Goal: Task Accomplishment & Management: Complete application form

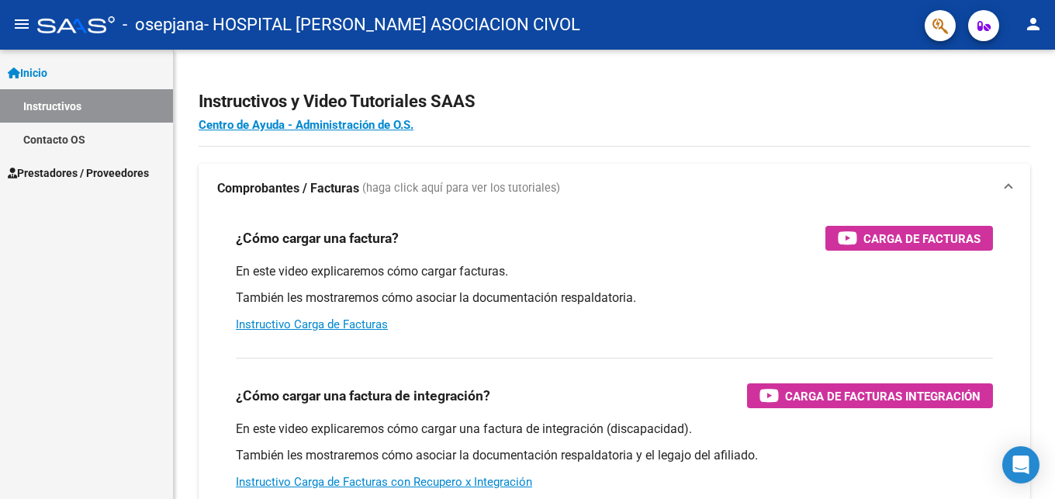
click at [128, 171] on span "Prestadores / Proveedores" at bounding box center [78, 172] width 141 height 17
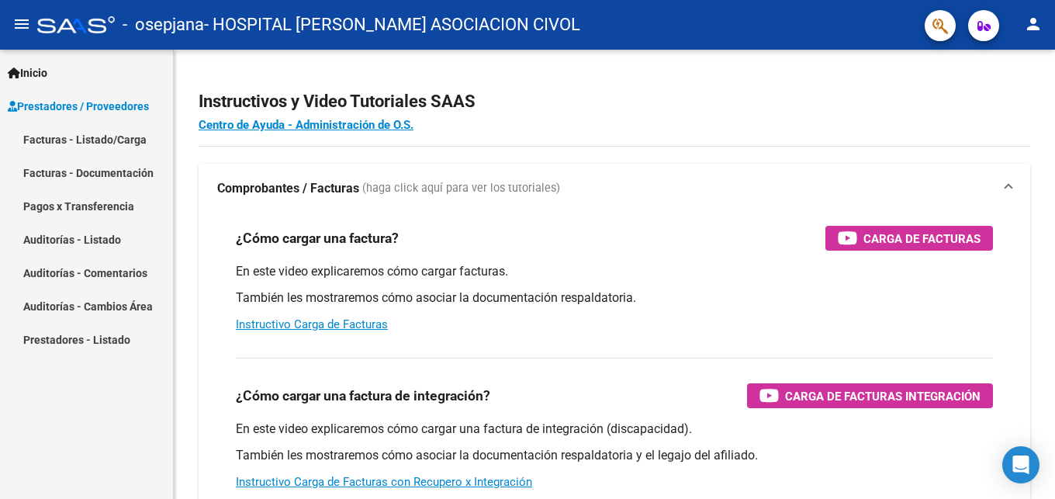
click at [123, 137] on link "Facturas - Listado/Carga" at bounding box center [86, 139] width 173 height 33
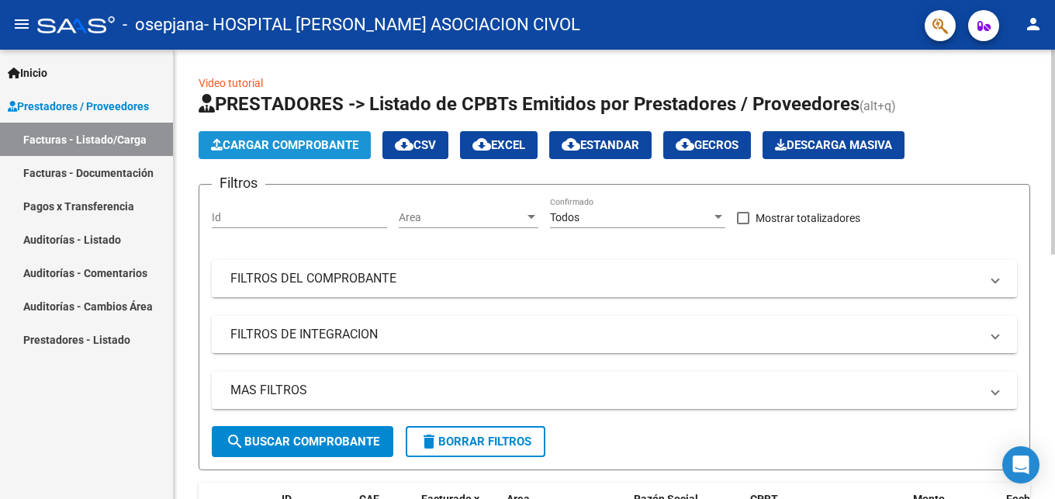
click at [324, 143] on span "Cargar Comprobante" at bounding box center [284, 145] width 147 height 14
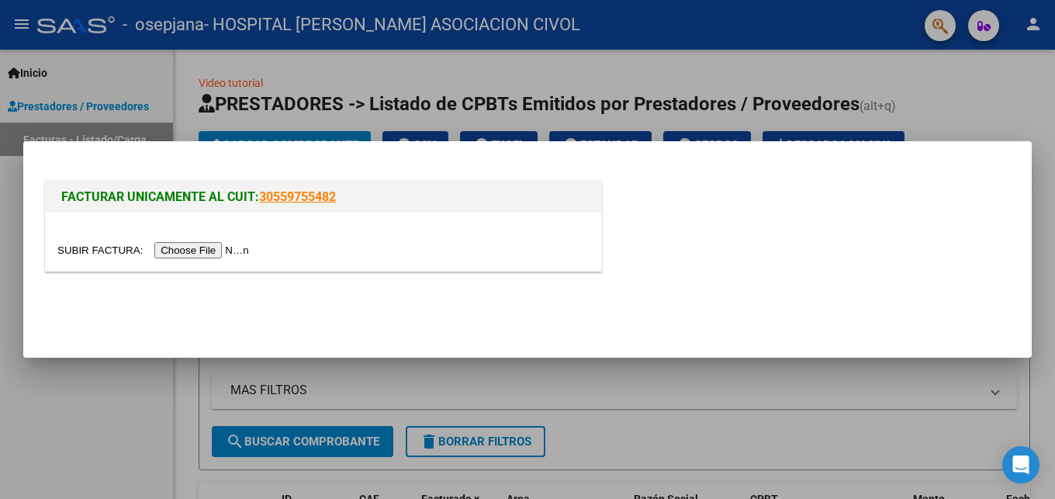
click at [106, 251] on input "file" at bounding box center [155, 250] width 196 height 16
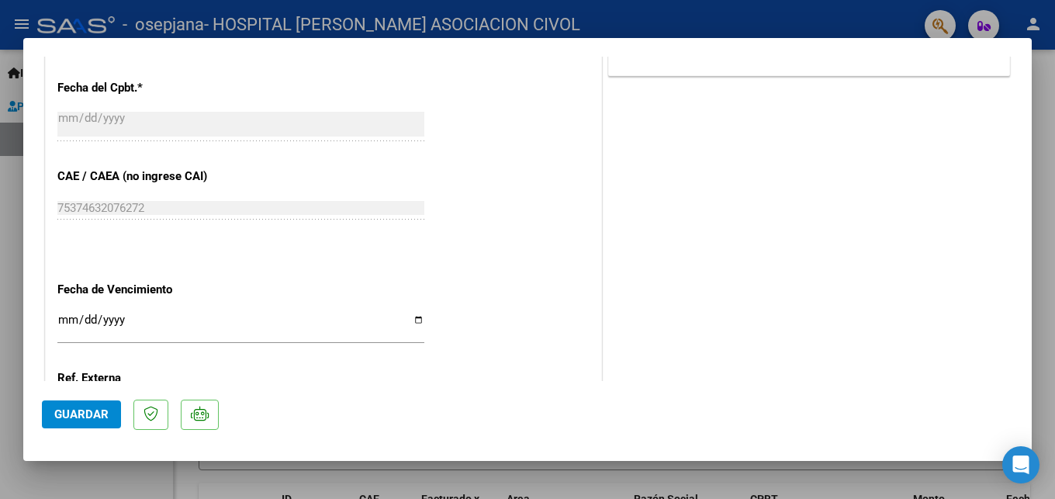
scroll to position [812, 0]
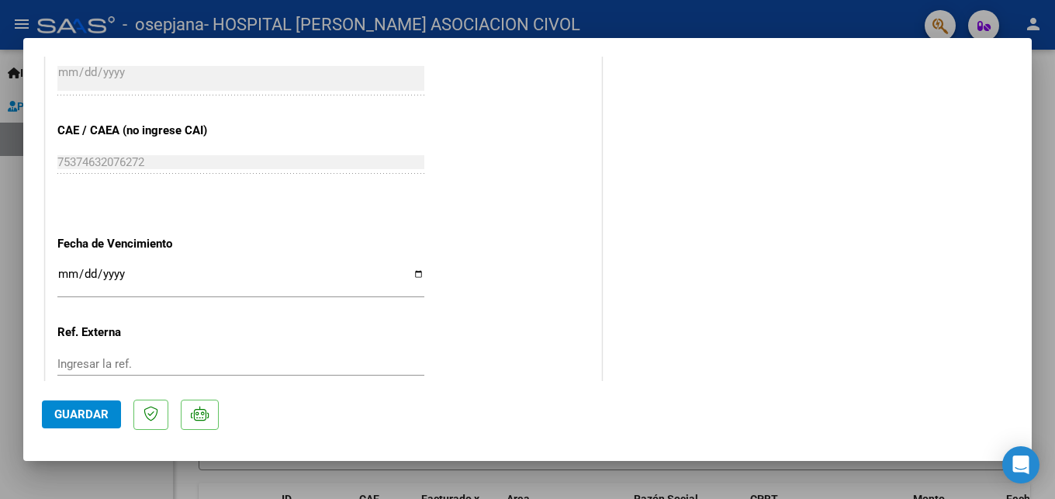
click at [127, 264] on div "Ingresar la fecha" at bounding box center [240, 280] width 367 height 33
click at [406, 268] on input "Ingresar la fecha" at bounding box center [240, 280] width 367 height 25
type input "[DATE]"
click at [405, 268] on input "[DATE]" at bounding box center [240, 280] width 367 height 25
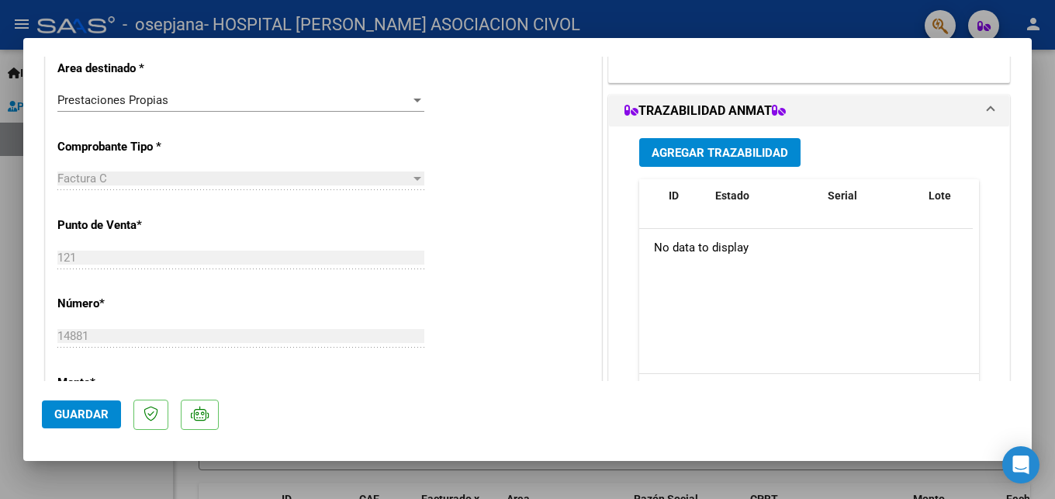
scroll to position [0, 0]
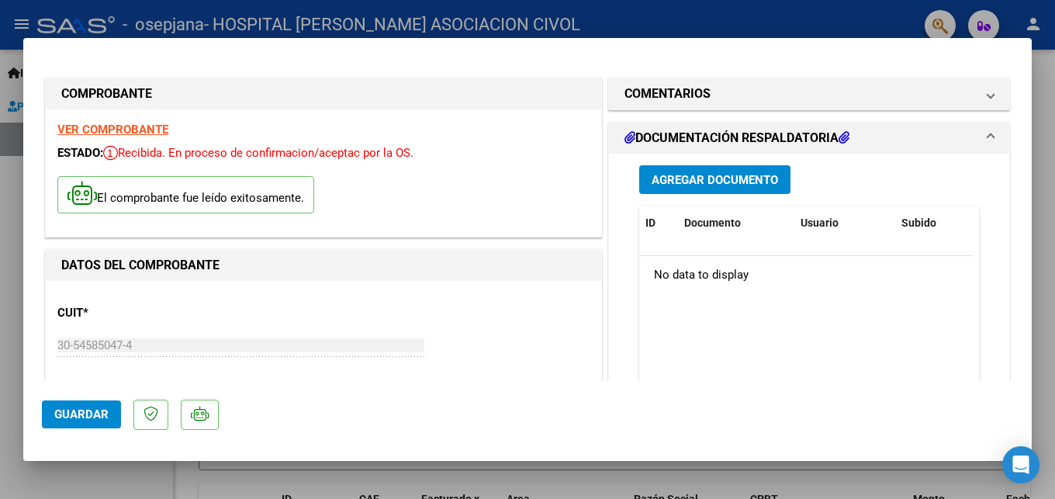
click at [698, 173] on span "Agregar Documento" at bounding box center [715, 179] width 126 height 14
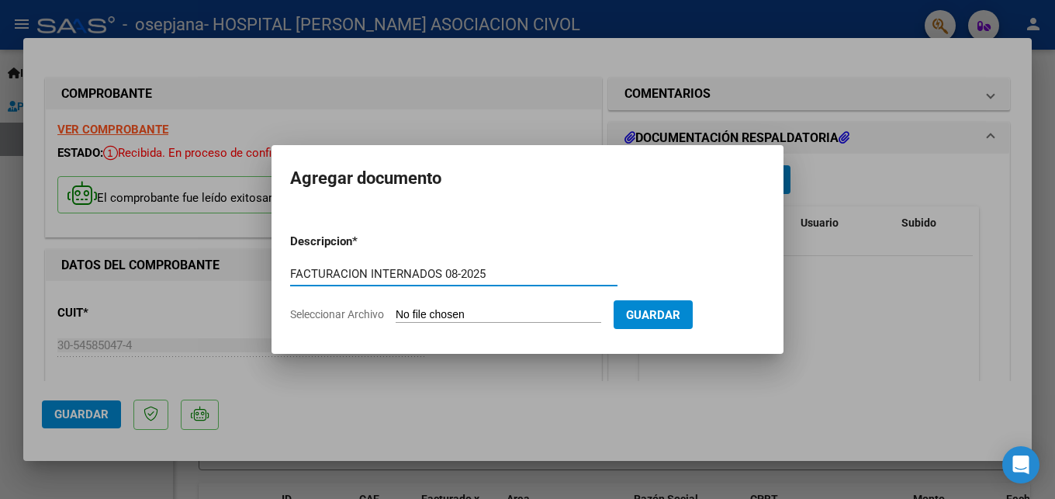
type input "FACTURACION INTERNADOS 08-2025"
drag, startPoint x: 505, startPoint y: 265, endPoint x: 361, endPoint y: 275, distance: 143.8
click at [350, 274] on div "FACTURACION INTERNADOS 08-2025 Escriba aquí una descripcion" at bounding box center [453, 273] width 327 height 23
drag, startPoint x: 486, startPoint y: 271, endPoint x: 291, endPoint y: 267, distance: 195.5
click at [291, 267] on input "FACTURACION INTERNADOS 08-2025" at bounding box center [453, 274] width 327 height 14
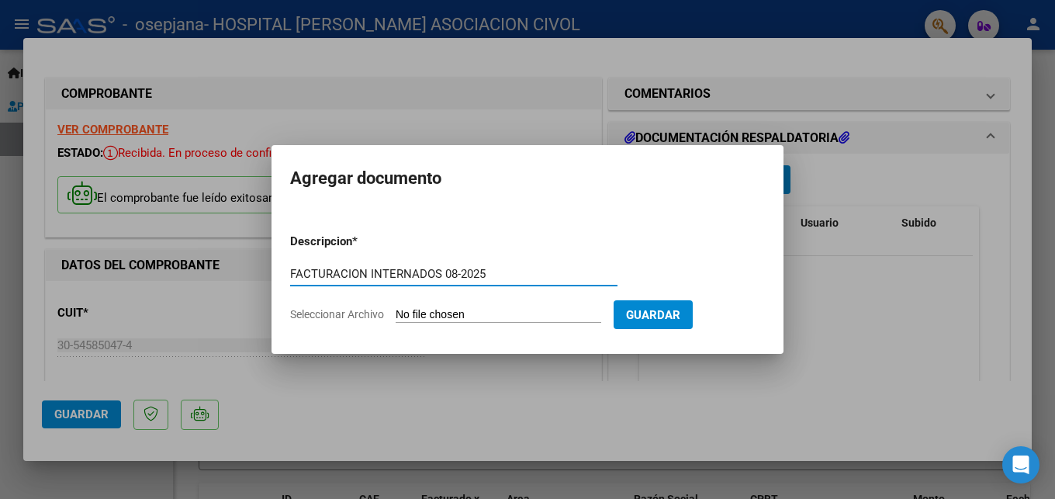
click at [427, 310] on input "Seleccionar Archivo" at bounding box center [499, 315] width 206 height 15
type input "C:\fakepath\FACTURA_C_0121_00014881_DetalleComprobante.pdf"
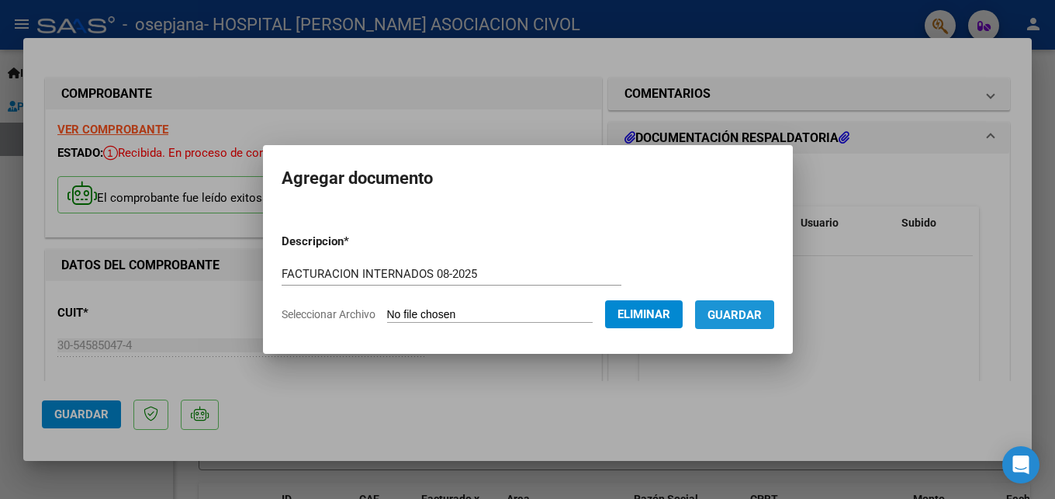
click at [707, 322] on span "Guardar" at bounding box center [734, 315] width 54 height 14
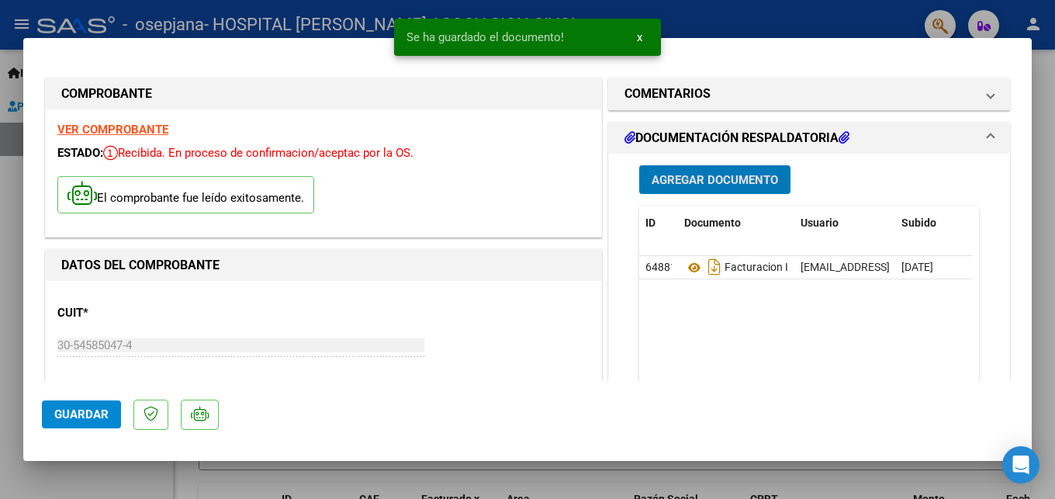
click at [665, 184] on span "Agregar Documento" at bounding box center [715, 180] width 126 height 14
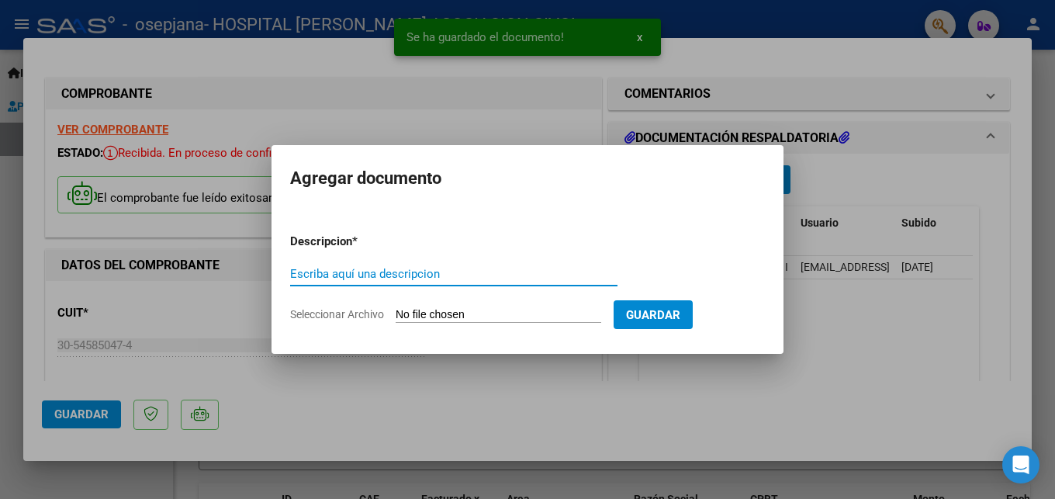
paste input "FACTURACION INTERNADOS 08-2025"
type input "FACTURACION INTERNADOS 08-2025"
click at [411, 313] on input "Seleccionar Archivo" at bounding box center [499, 315] width 206 height 15
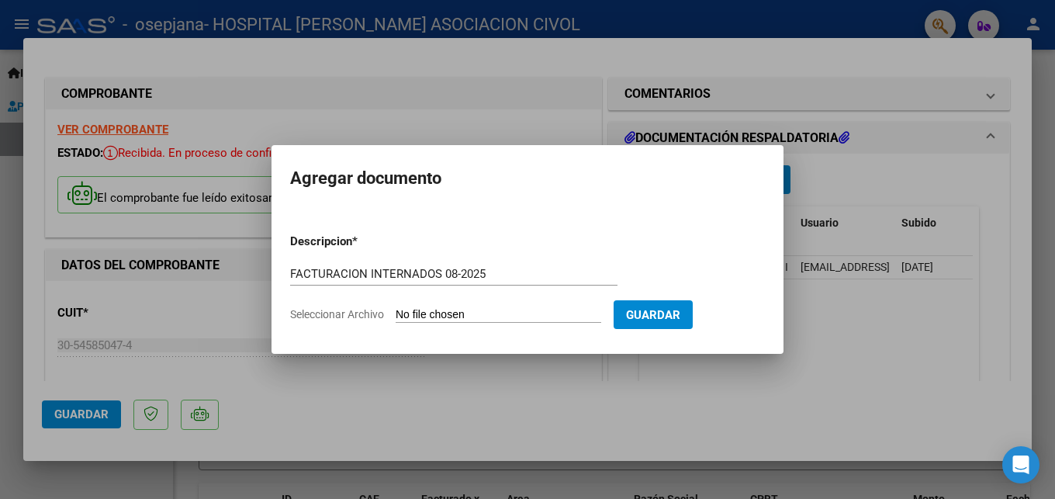
type input "C:\fakepath\ResumenFacturacion.pdf"
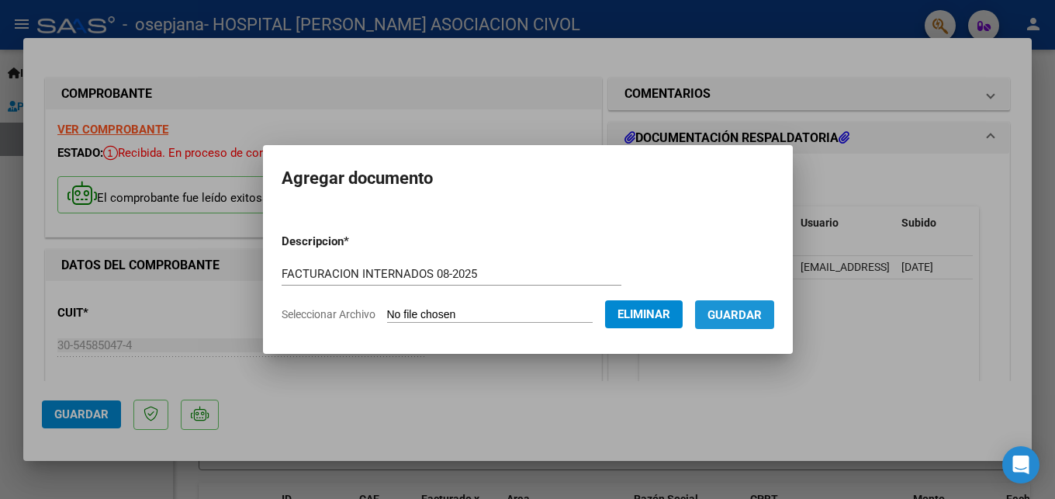
click at [729, 320] on span "Guardar" at bounding box center [734, 315] width 54 height 14
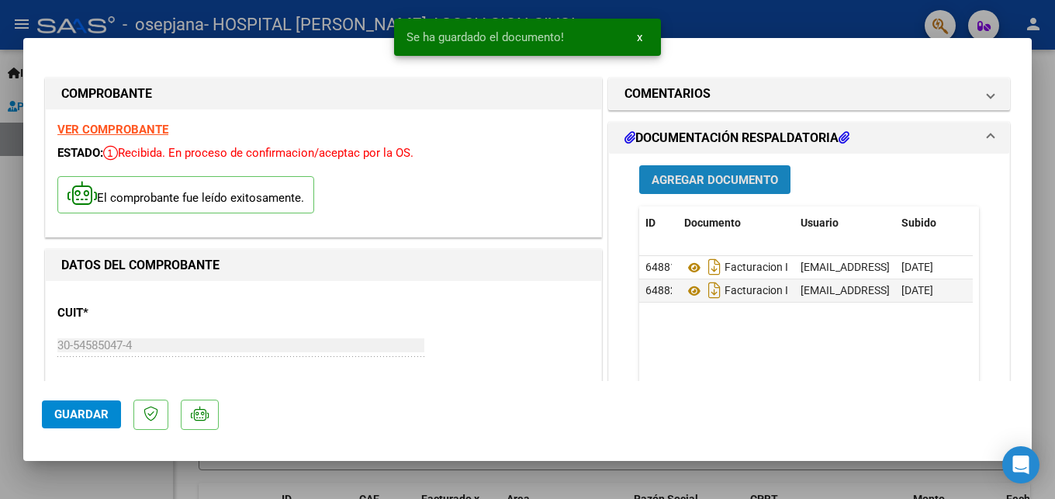
click at [714, 179] on span "Agregar Documento" at bounding box center [715, 180] width 126 height 14
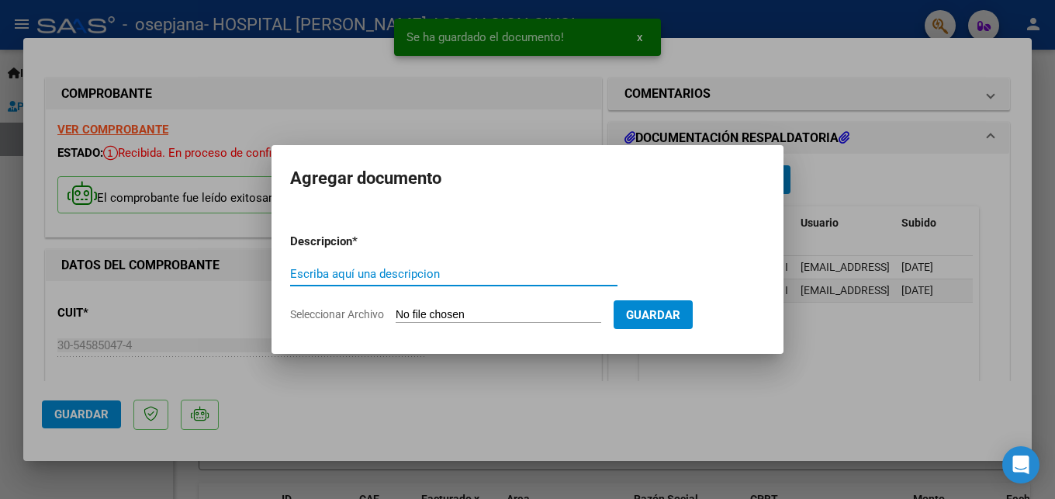
paste input "FACTURACION INTERNADOS 08-2025"
type input "FACTURACION INTERNADOS 08-2025"
click at [420, 312] on input "Seleccionar Archivo" at bounding box center [499, 315] width 206 height 15
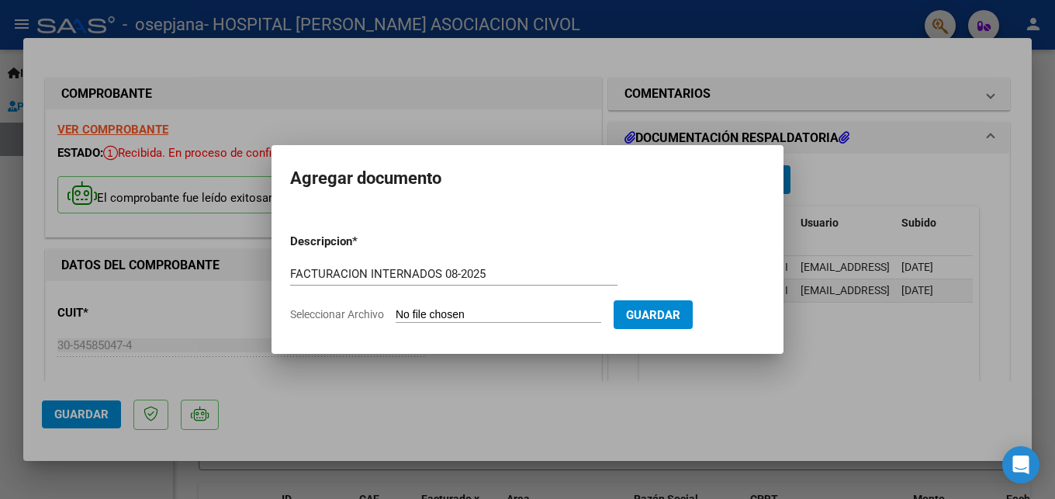
type input "C:\fakepath\[PERSON_NAME] 70638668.pdf"
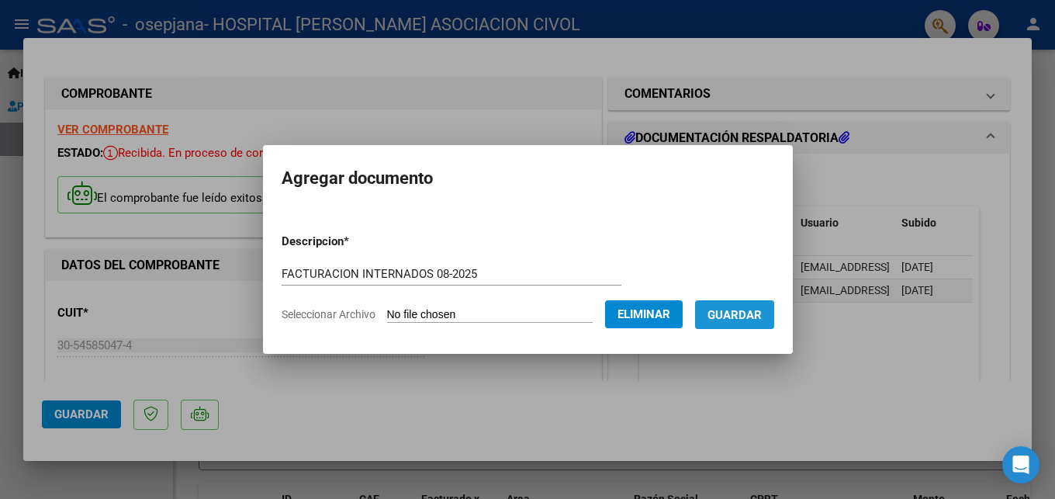
click at [748, 317] on span "Guardar" at bounding box center [734, 315] width 54 height 14
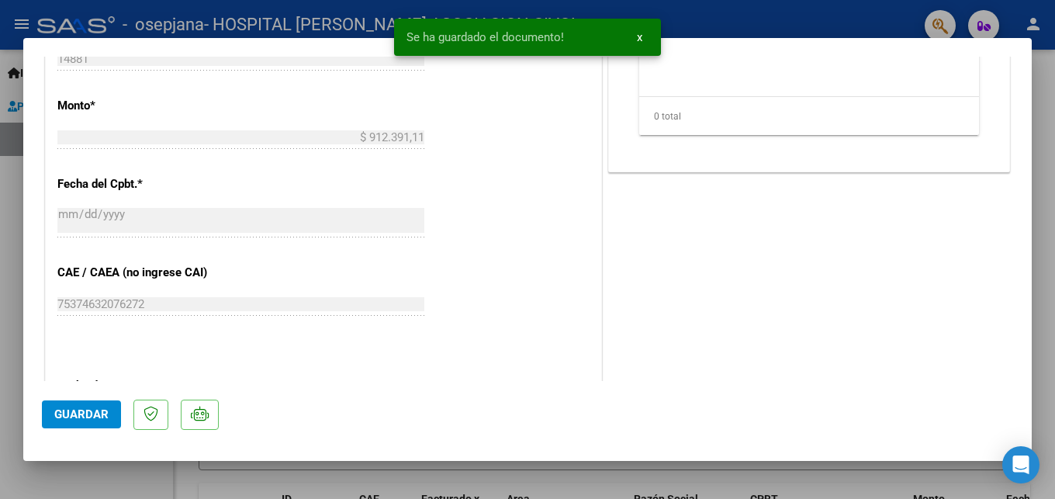
scroll to position [896, 0]
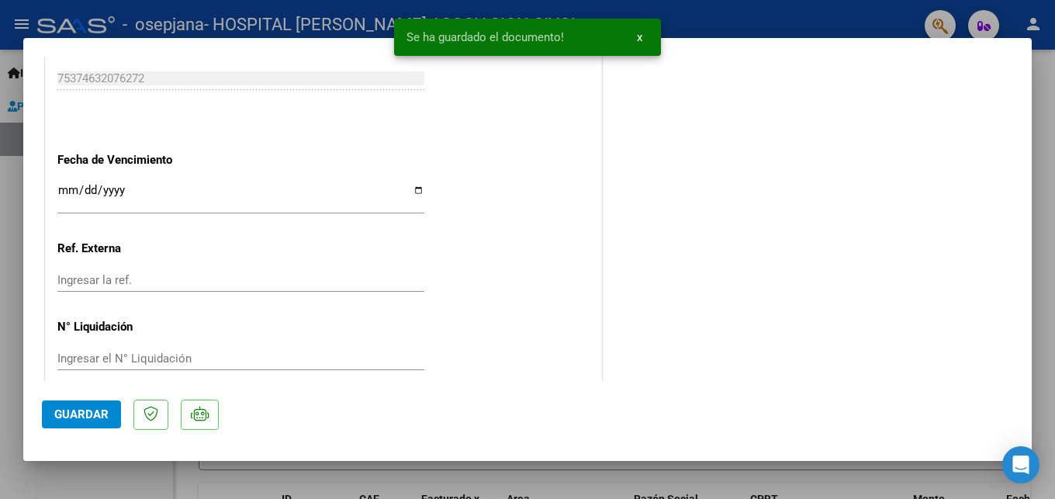
click at [105, 415] on span "Guardar" at bounding box center [81, 414] width 54 height 14
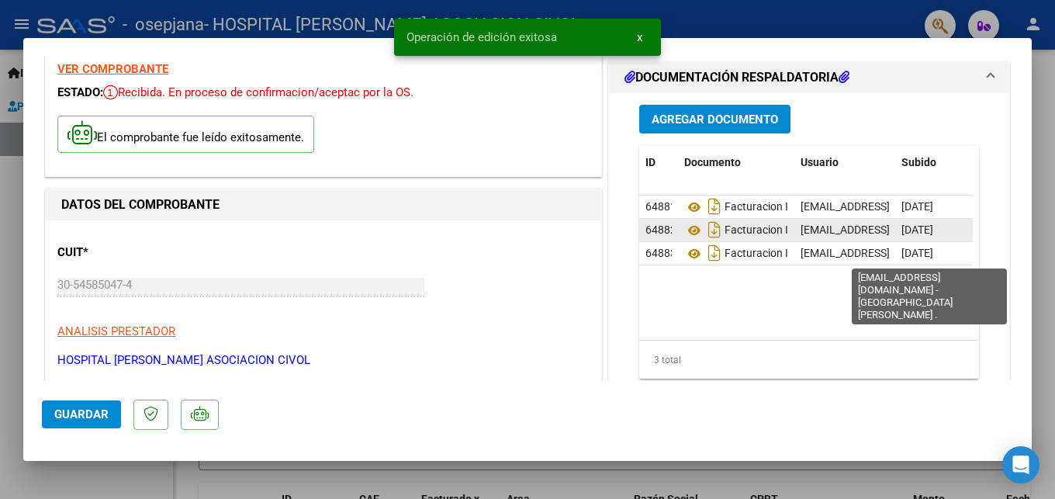
scroll to position [0, 0]
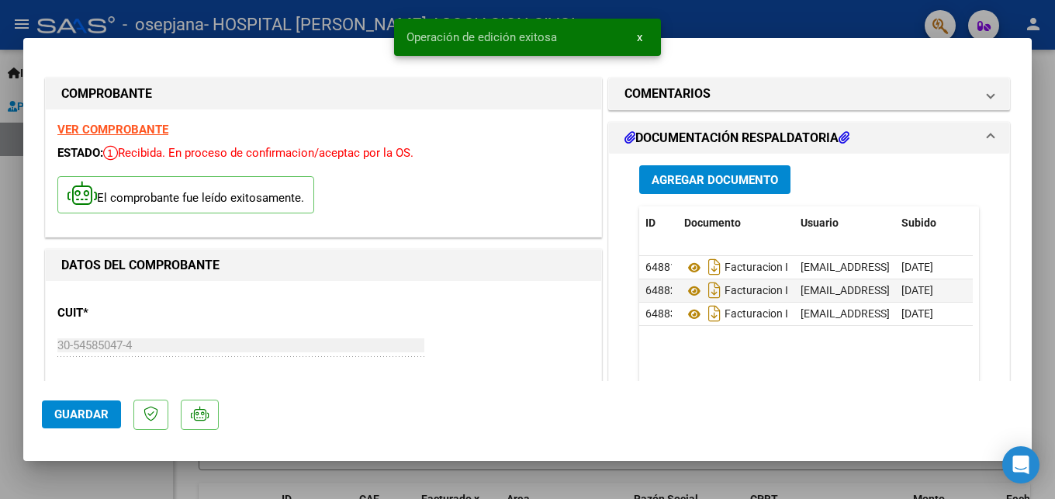
click at [817, 21] on div at bounding box center [527, 249] width 1055 height 499
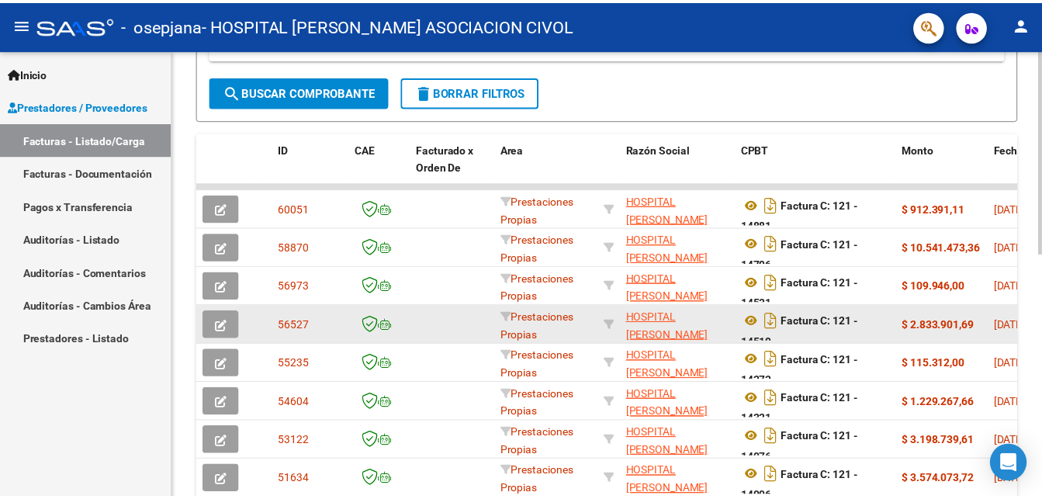
scroll to position [316, 0]
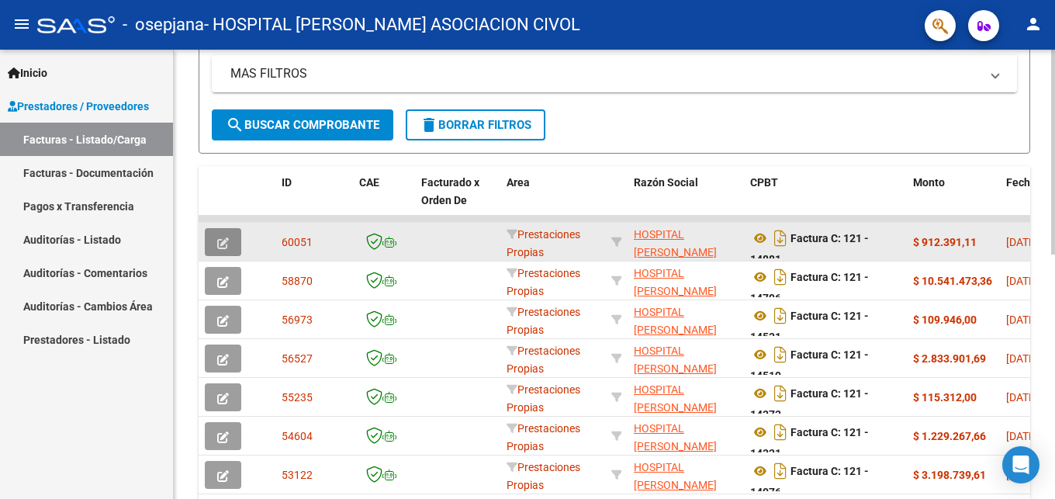
click at [226, 240] on icon "button" at bounding box center [223, 243] width 12 height 12
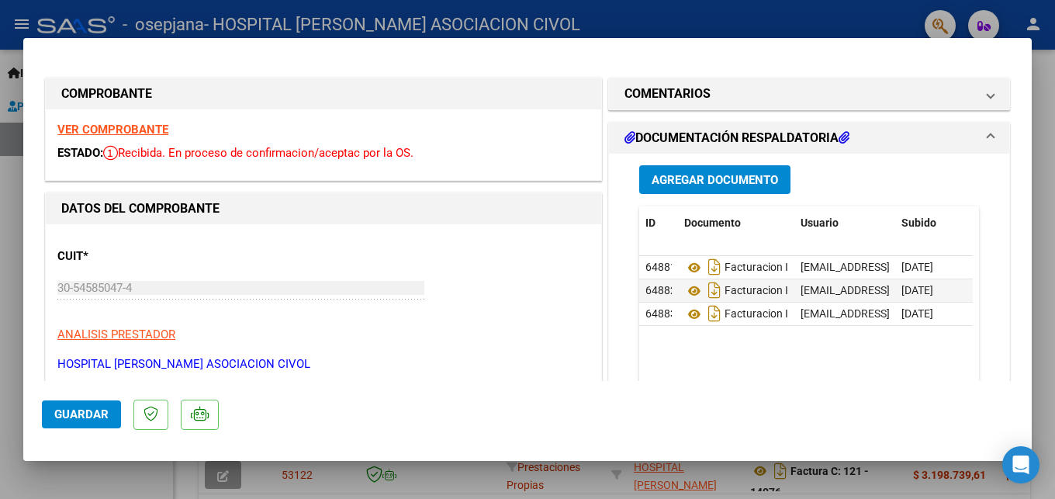
click at [850, 39] on mat-dialog-container "COMPROBANTE VER COMPROBANTE ESTADO: Recibida. En proceso de confirmacion/acepta…" at bounding box center [527, 249] width 1008 height 422
click at [840, 20] on div at bounding box center [527, 249] width 1055 height 499
type input "$ 0,00"
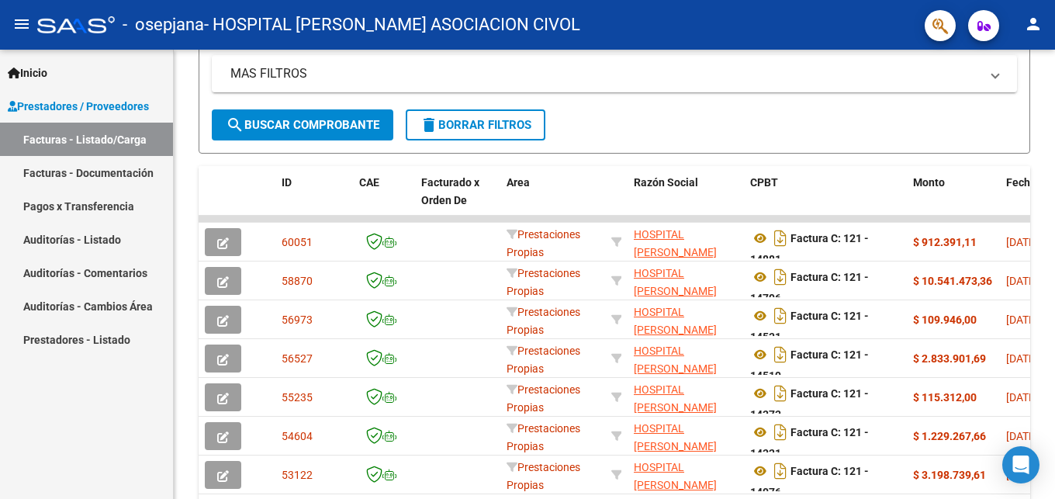
click at [1039, 27] on mat-icon "person" at bounding box center [1033, 24] width 19 height 19
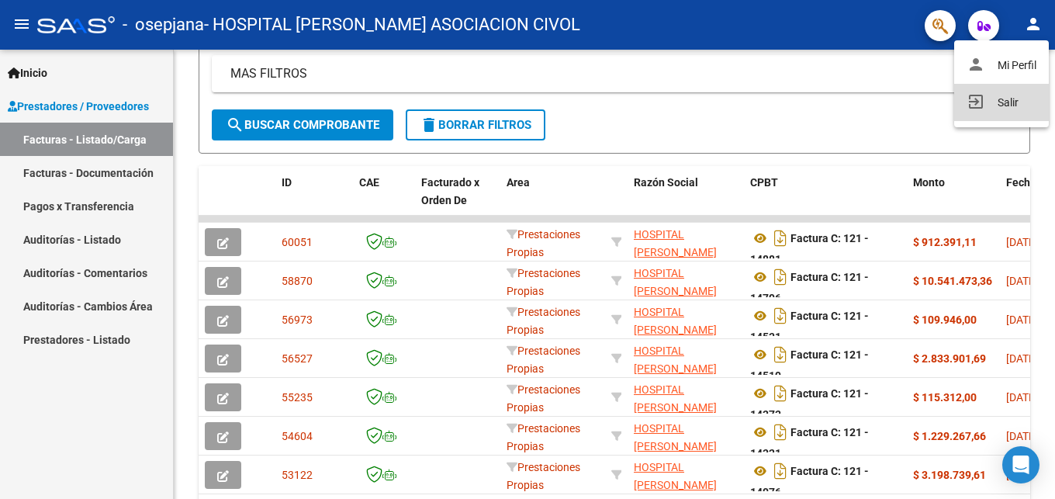
click at [990, 107] on button "exit_to_app Salir" at bounding box center [1001, 102] width 95 height 37
